Goal: Download file/media

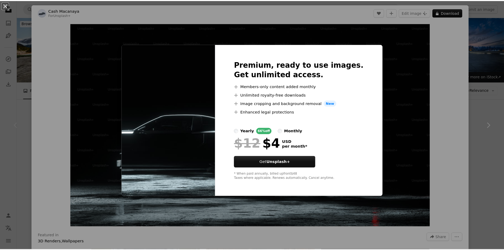
scroll to position [106, 0]
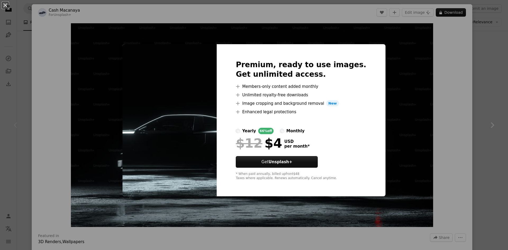
click at [27, 46] on div "An X shape Premium, ready to use images. Get unlimited access. A plus sign Memb…" at bounding box center [254, 125] width 508 height 250
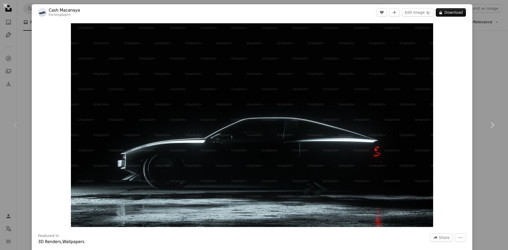
click at [4, 7] on button "An X shape" at bounding box center [5, 5] width 6 height 6
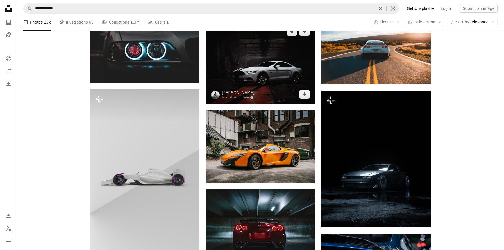
scroll to position [291, 0]
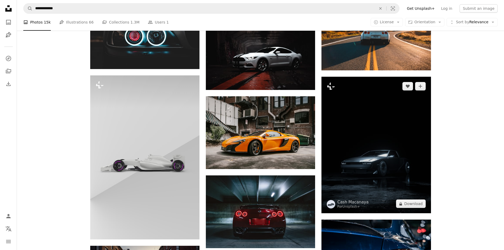
click at [399, 129] on img at bounding box center [376, 145] width 109 height 137
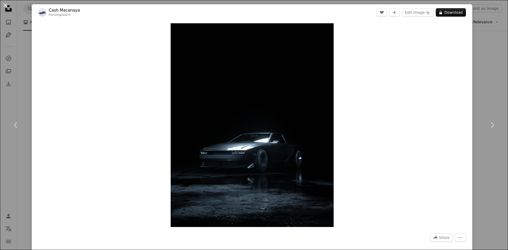
click at [4, 6] on button "An X shape" at bounding box center [5, 5] width 6 height 6
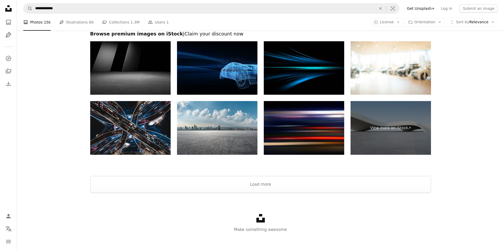
scroll to position [918, 0]
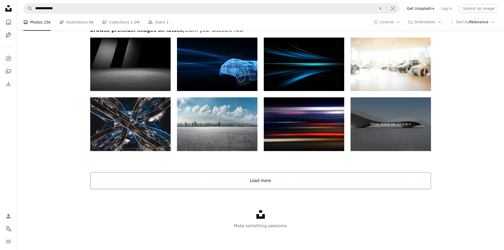
click at [233, 185] on button "Load more" at bounding box center [260, 180] width 341 height 17
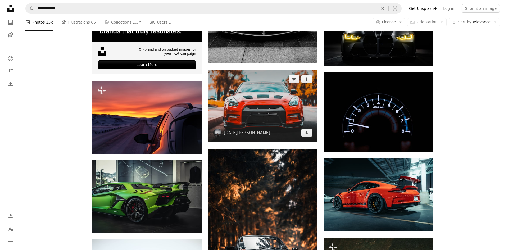
scroll to position [1236, 0]
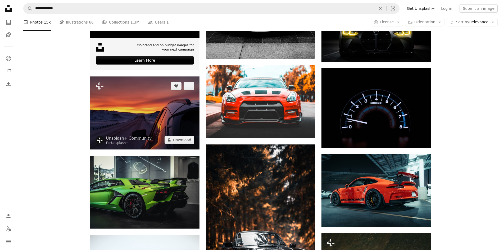
click at [141, 121] on img at bounding box center [144, 113] width 109 height 73
